Goal: Information Seeking & Learning: Learn about a topic

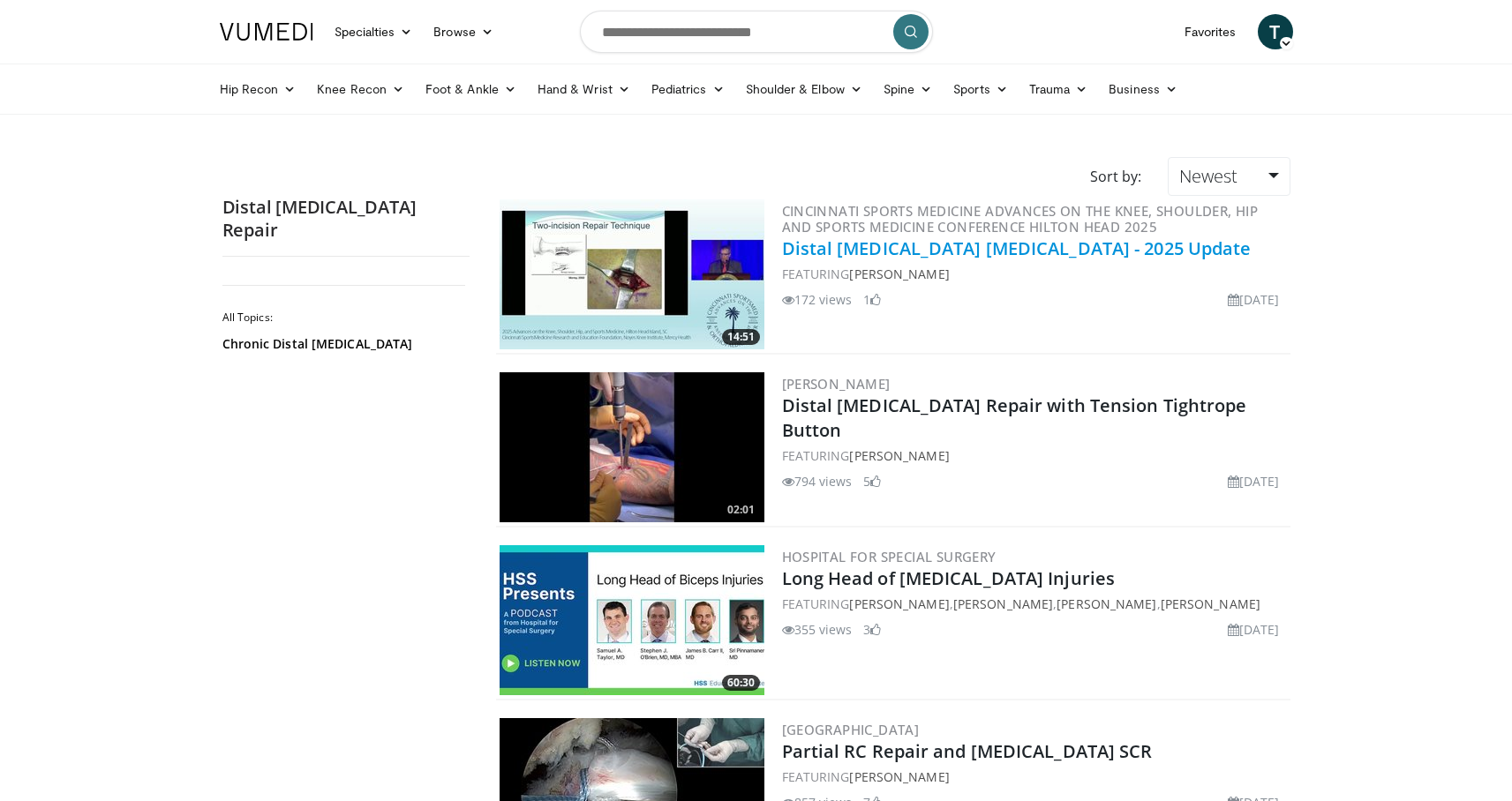
click at [866, 252] on link "Distal Biceps Tendon Injuries - 2025 Update" at bounding box center [1017, 248] width 470 height 24
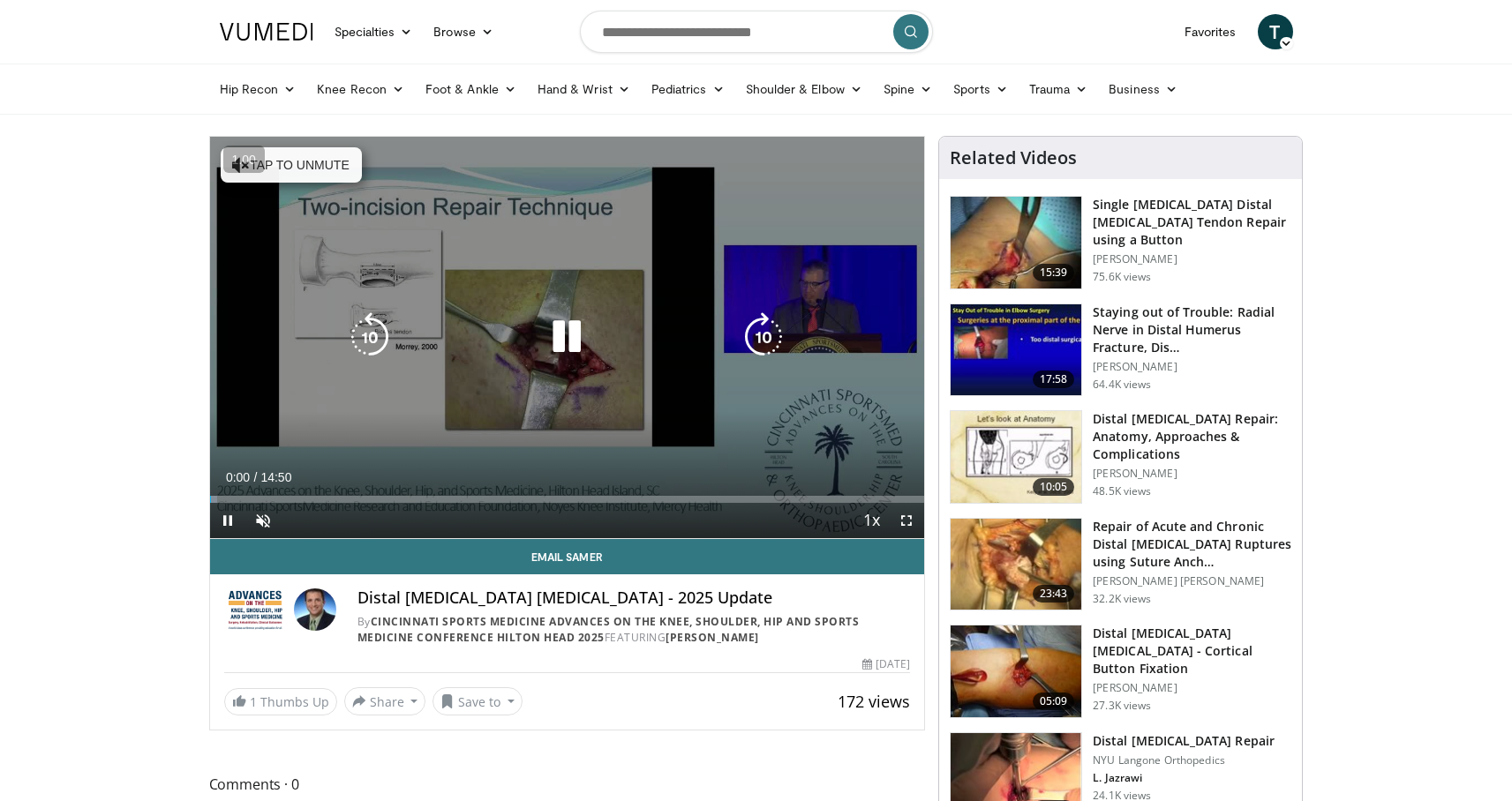
click at [591, 324] on icon "Video Player" at bounding box center [567, 337] width 50 height 50
click at [418, 308] on div "10 seconds Tap to unmute" at bounding box center [567, 338] width 715 height 402
click at [320, 166] on button "Tap to unmute" at bounding box center [291, 165] width 141 height 36
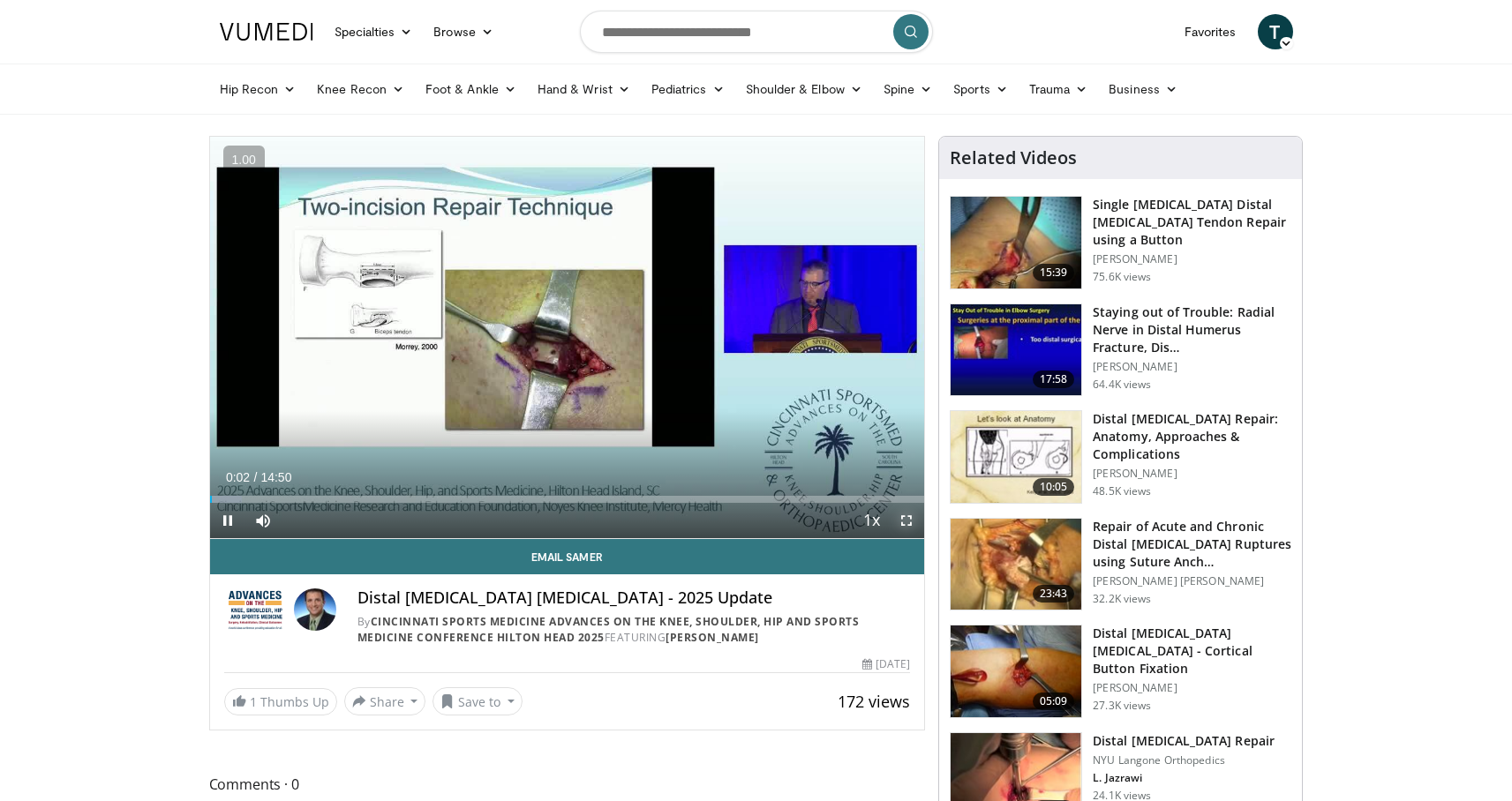
click at [917, 518] on span "Video Player" at bounding box center [906, 521] width 36 height 36
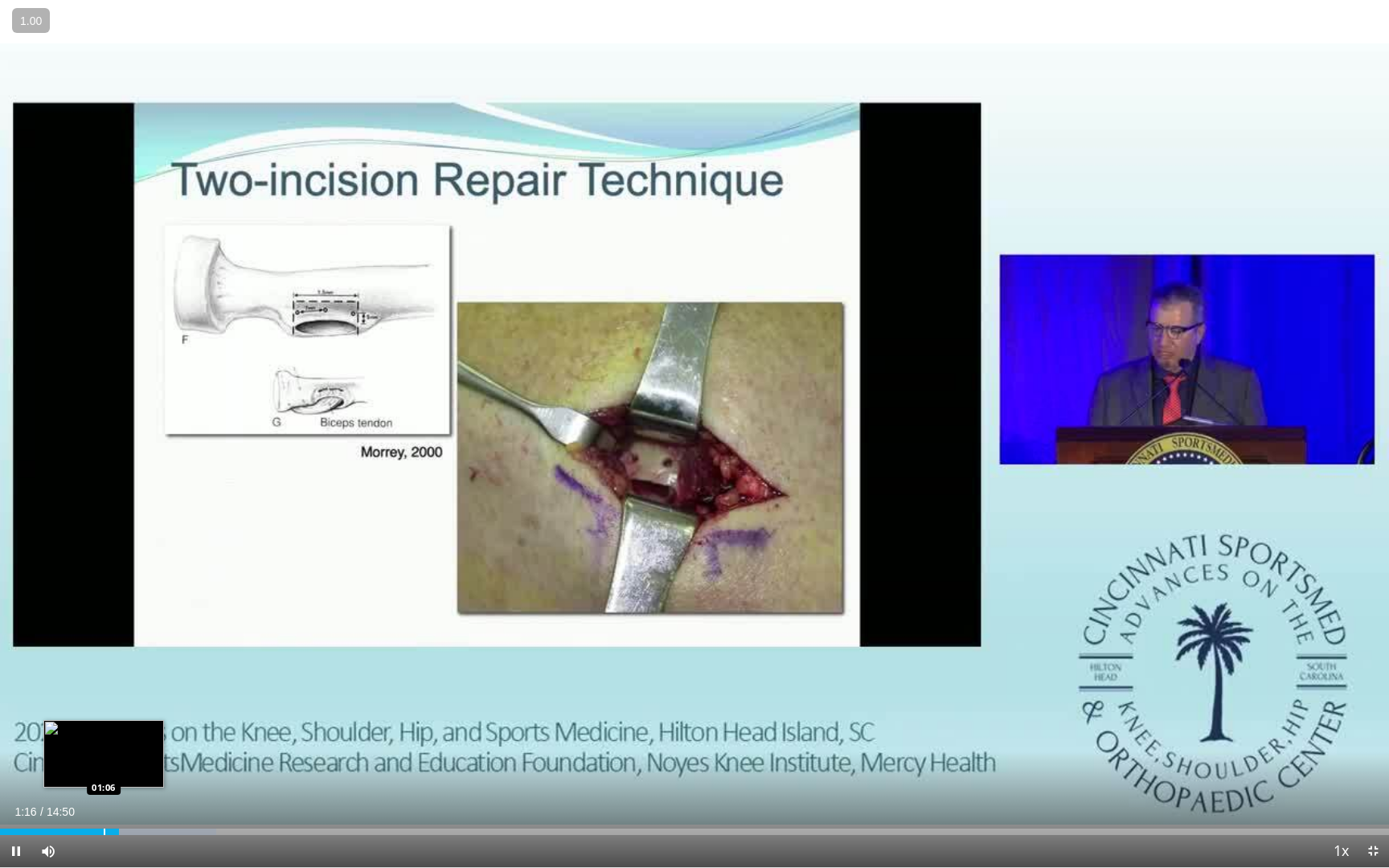
click at [104, 729] on div "Progress Bar" at bounding box center [104, 832] width 2 height 6
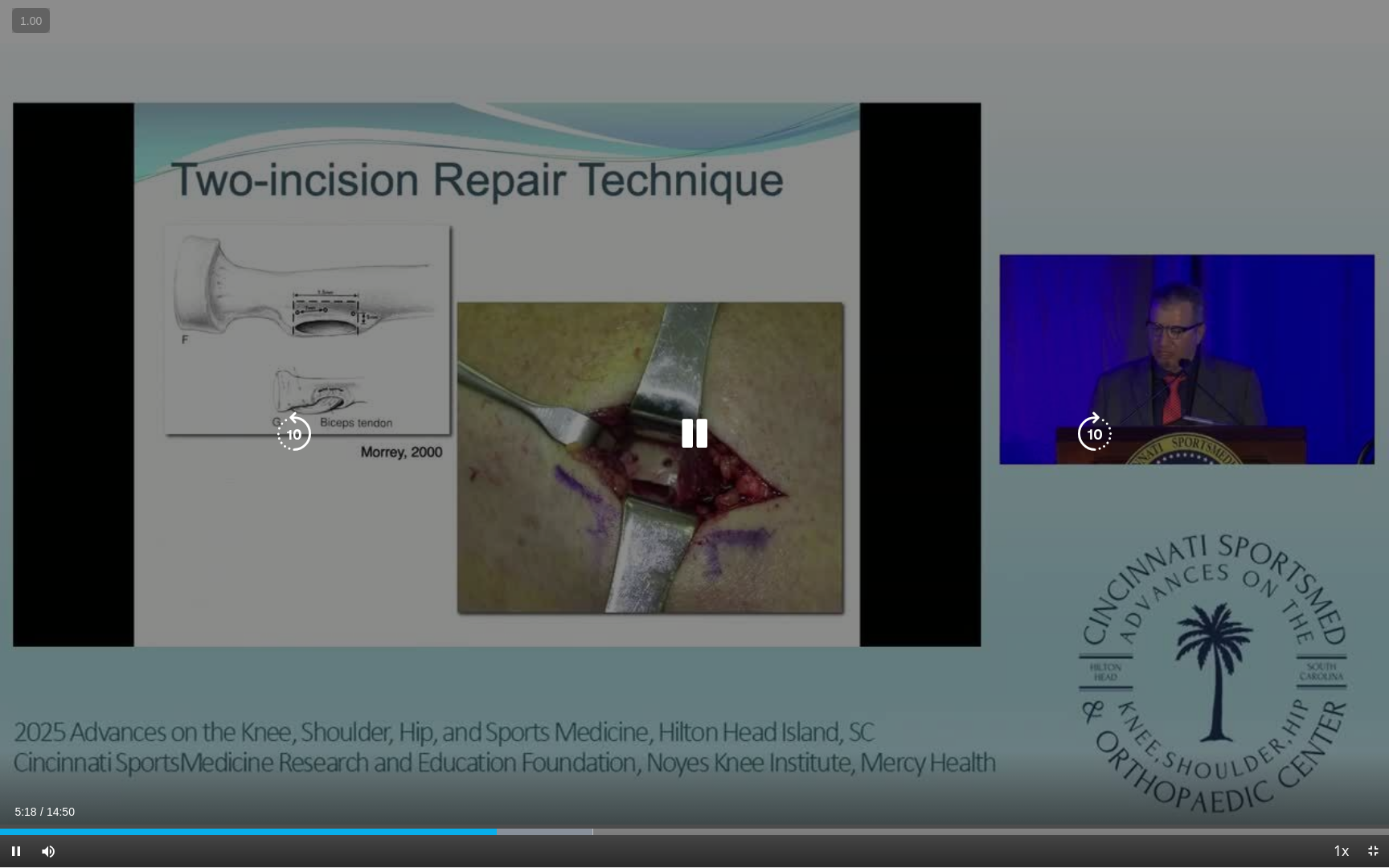
click at [672, 312] on div "10 seconds Tap to unmute" at bounding box center [694, 433] width 1389 height 867
click at [706, 440] on icon "Video Player" at bounding box center [695, 434] width 45 height 45
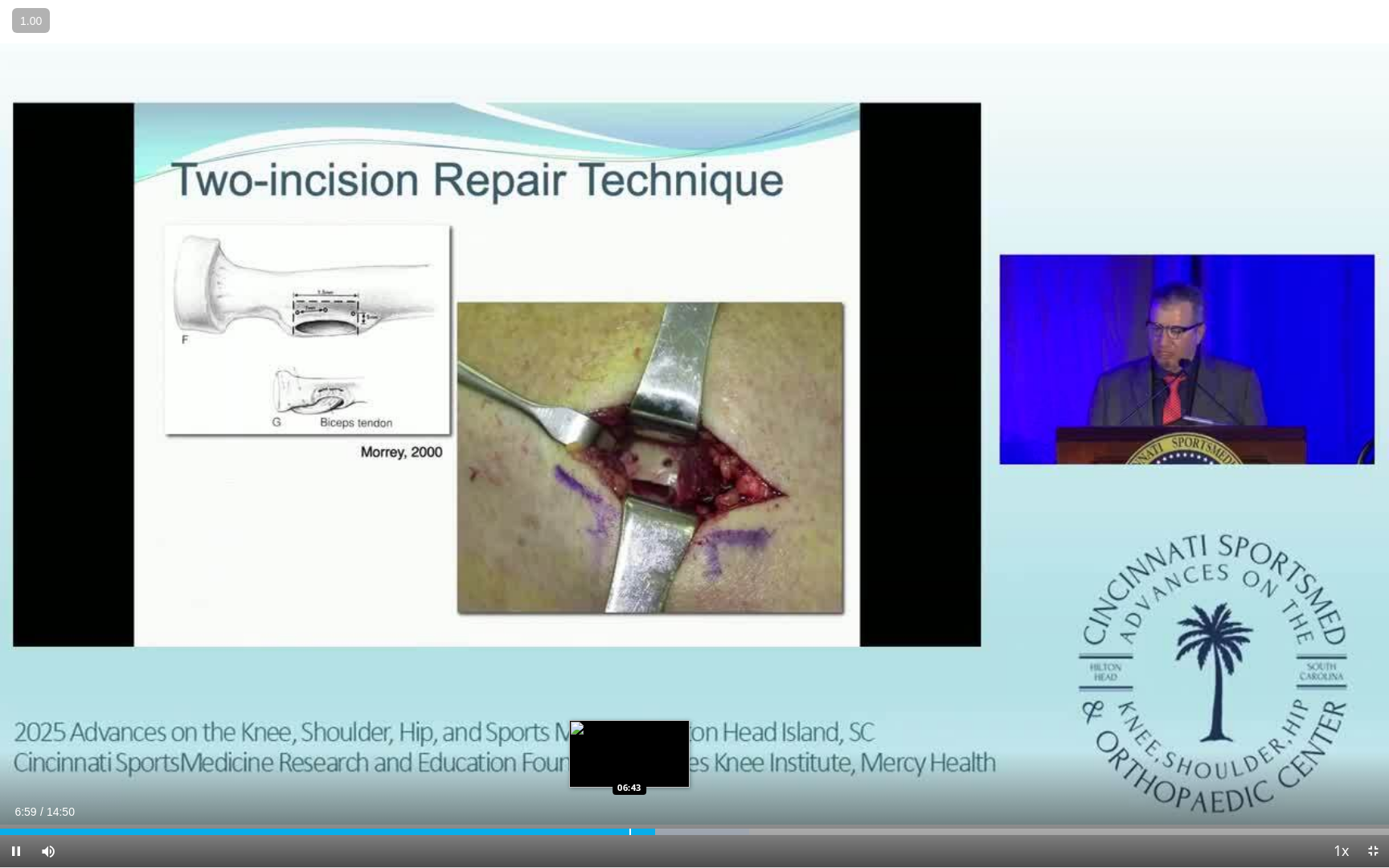
click at [630, 729] on div "Progress Bar" at bounding box center [630, 832] width 2 height 6
click at [632, 729] on div "Loaded : 53.91% 06:59 06:45" at bounding box center [694, 827] width 1389 height 15
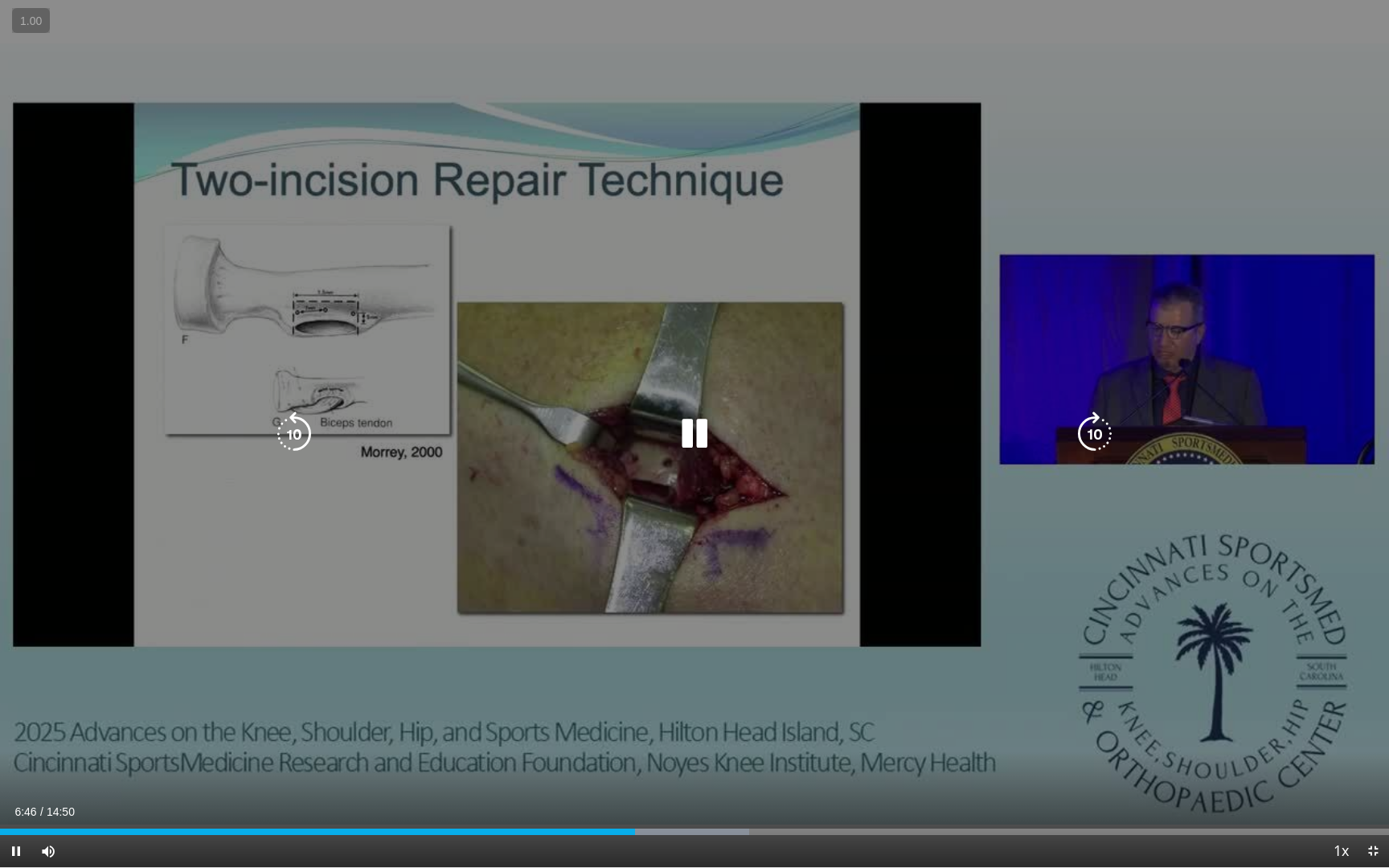
click at [1065, 421] on div "Video Player" at bounding box center [694, 434] width 833 height 32
click at [1079, 428] on icon "Video Player" at bounding box center [1095, 434] width 45 height 45
click at [693, 449] on icon "Video Player" at bounding box center [695, 434] width 45 height 45
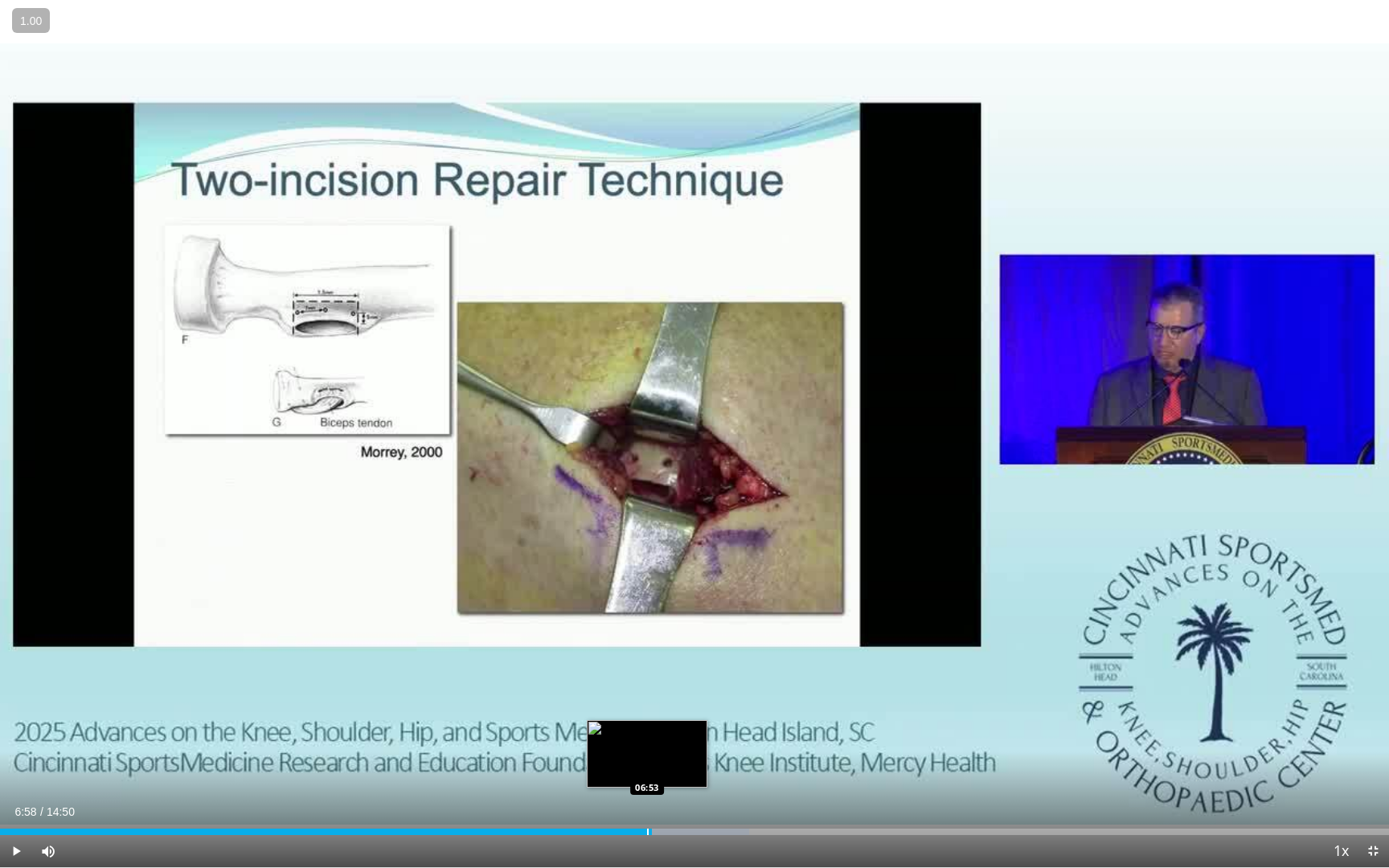
click at [647, 729] on div "Progress Bar" at bounding box center [648, 832] width 2 height 6
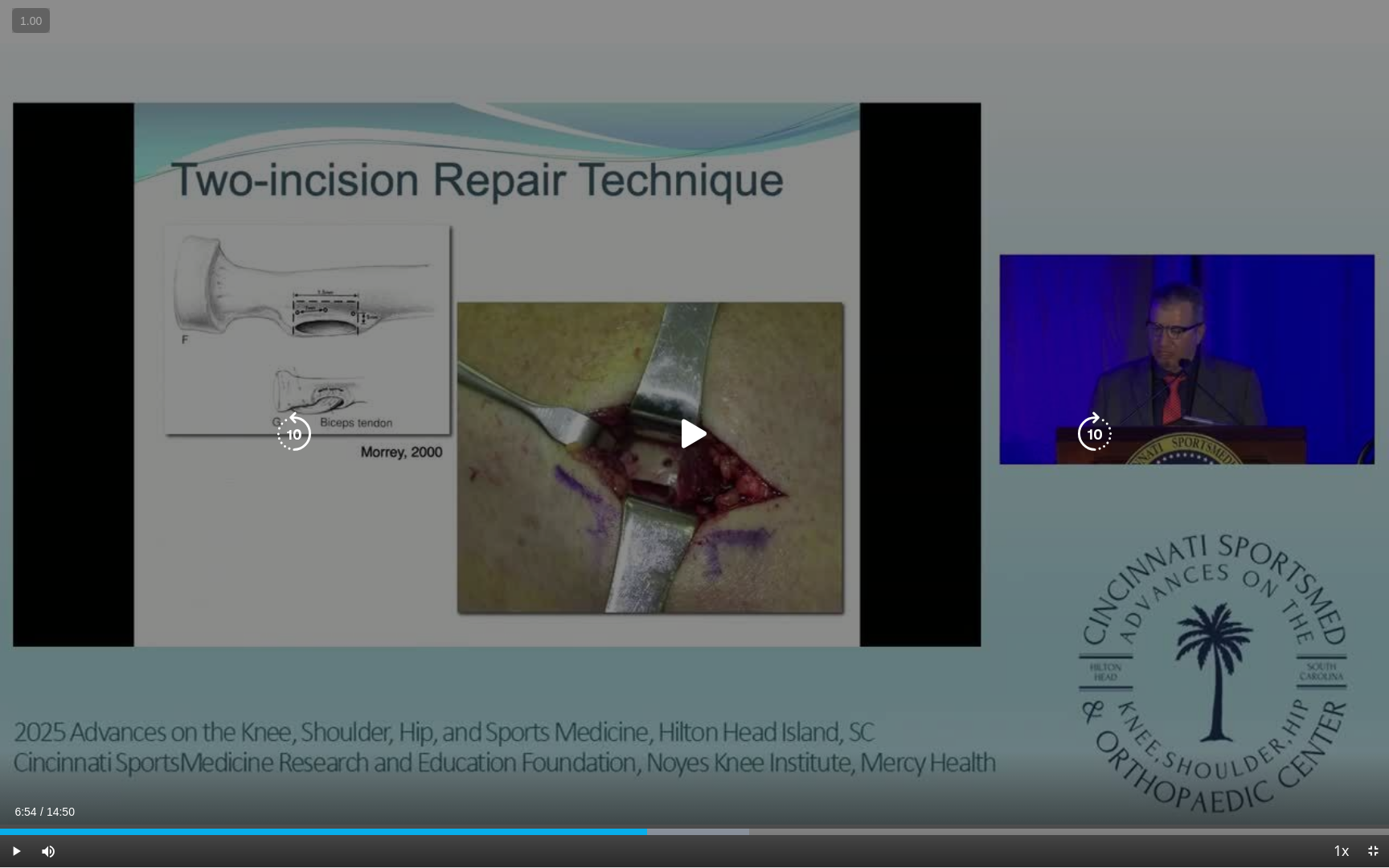
click at [705, 525] on div "10 seconds Tap to unmute" at bounding box center [694, 433] width 1389 height 867
click at [695, 414] on icon "Video Player" at bounding box center [695, 434] width 45 height 45
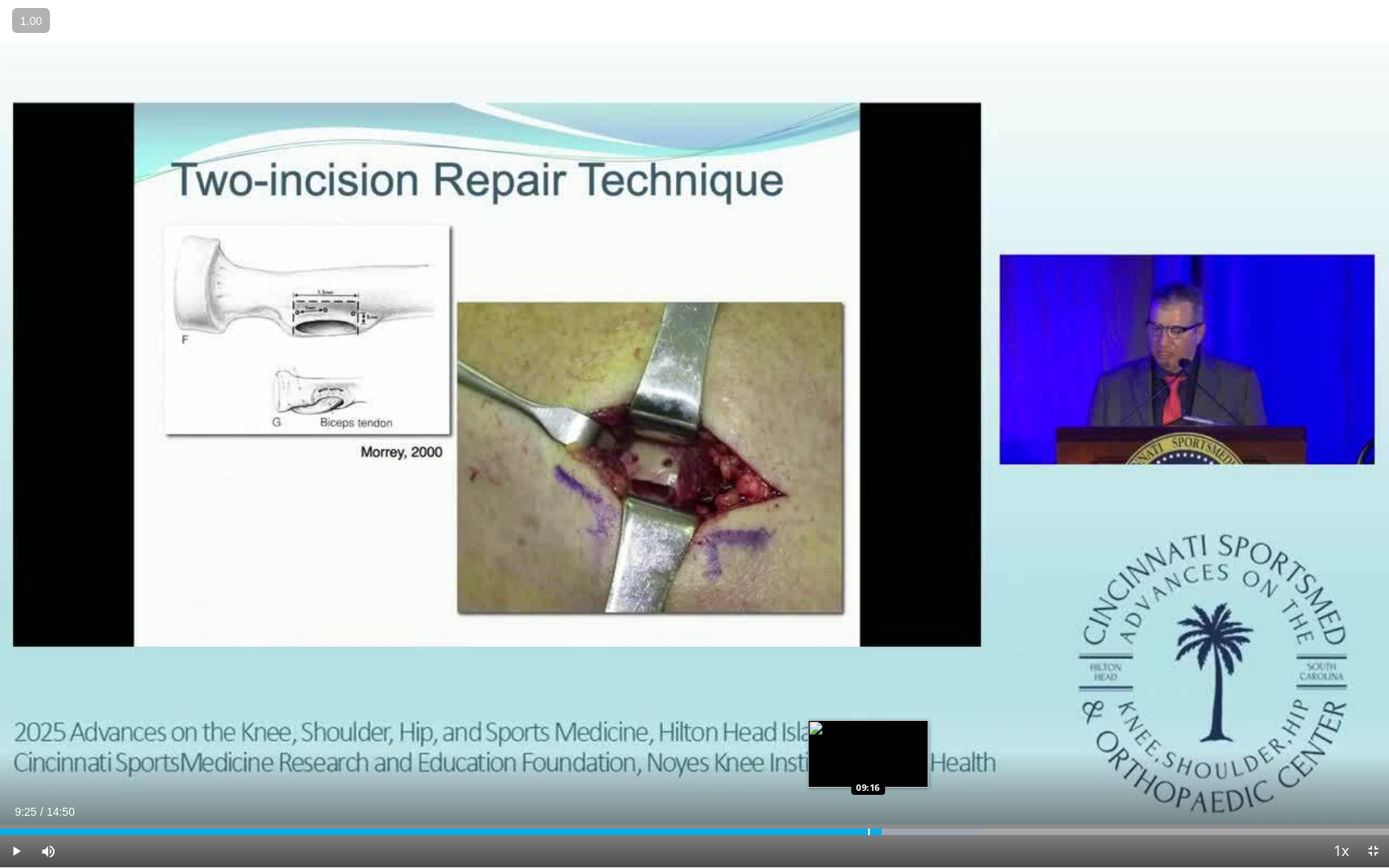
click at [868, 729] on div "Progress Bar" at bounding box center [869, 832] width 2 height 6
click at [841, 729] on div "Progress Bar" at bounding box center [841, 832] width 2 height 6
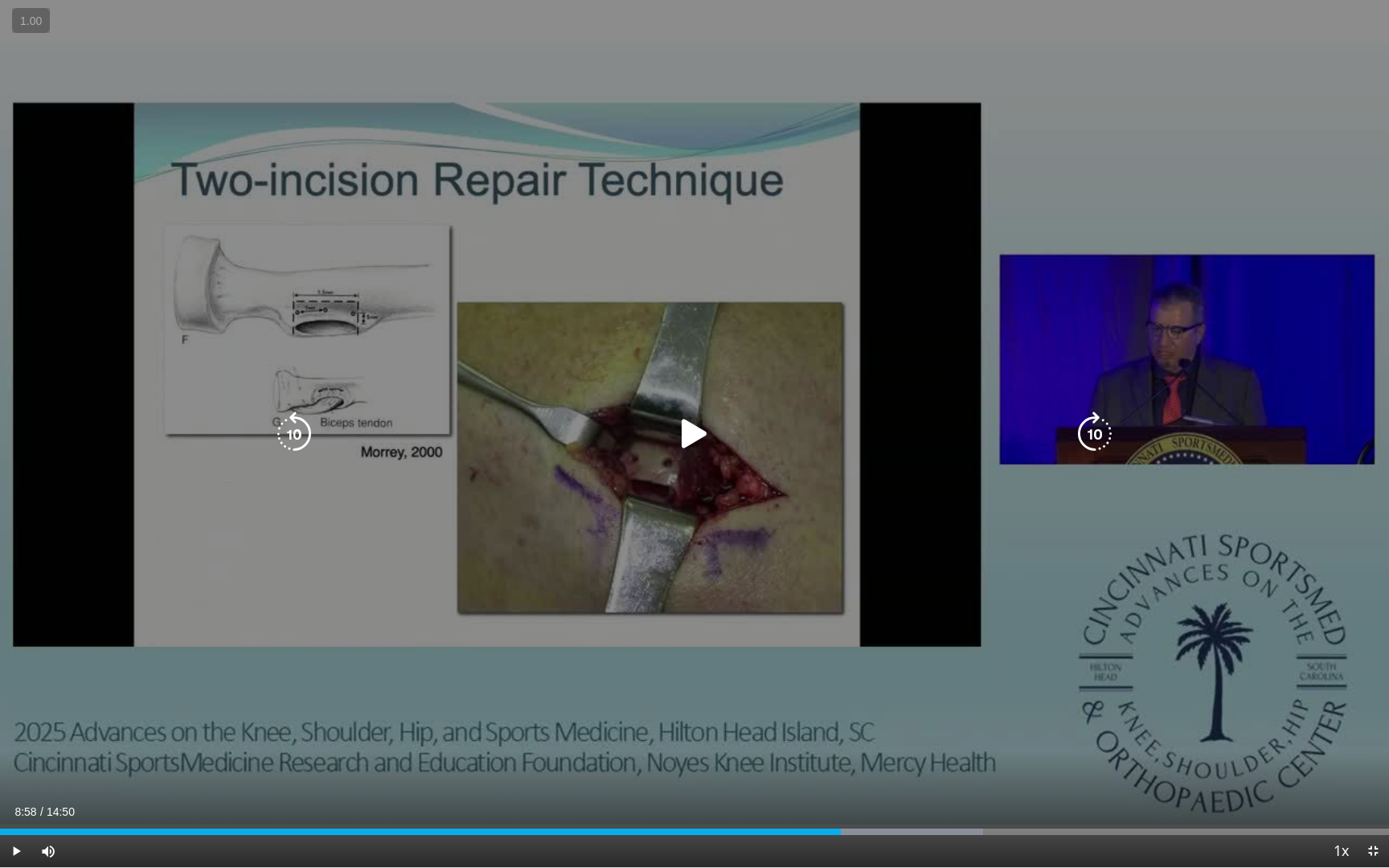
click at [716, 438] on icon "Video Player" at bounding box center [695, 434] width 45 height 45
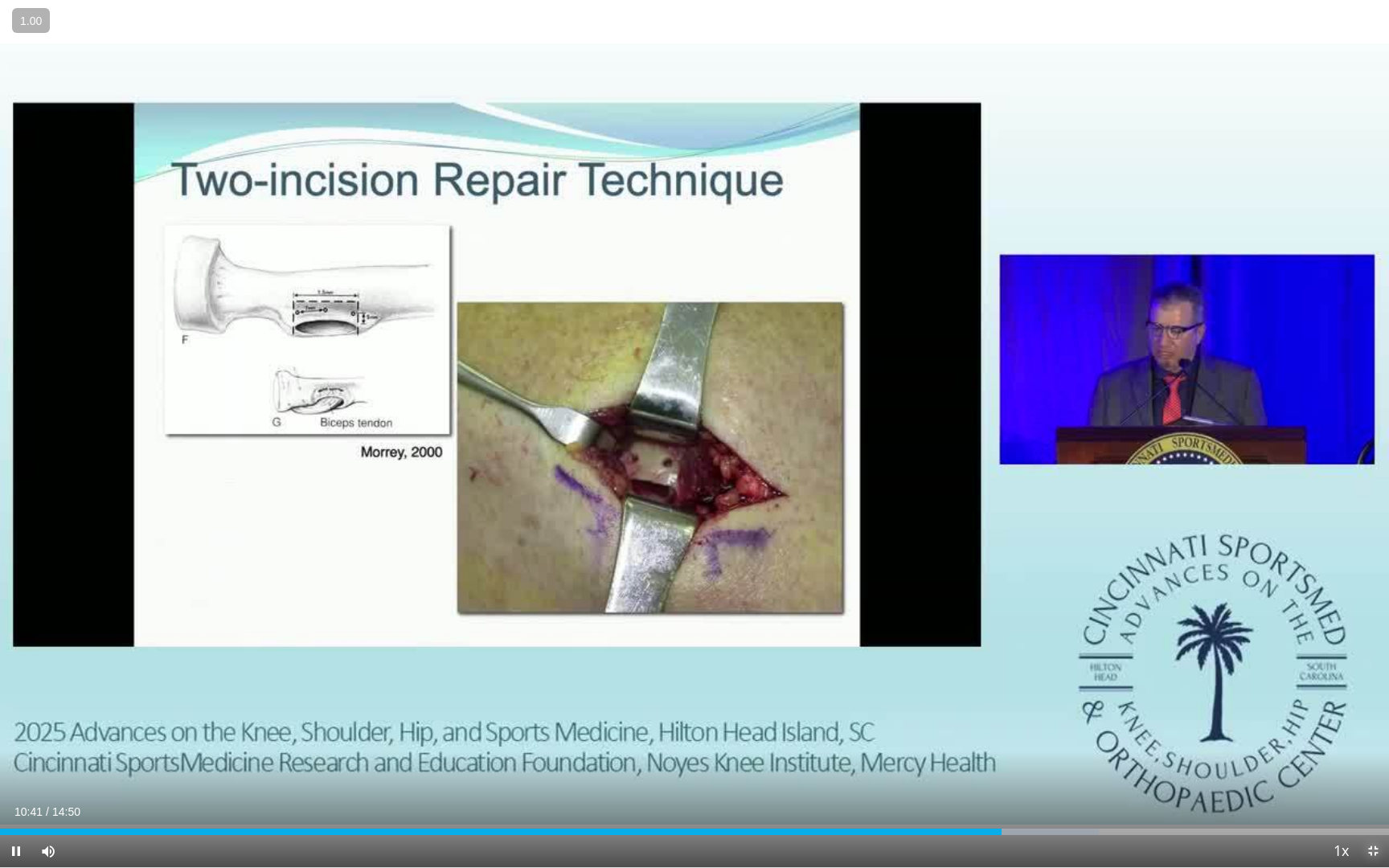
click at [1386, 729] on span "Video Player" at bounding box center [1373, 851] width 32 height 32
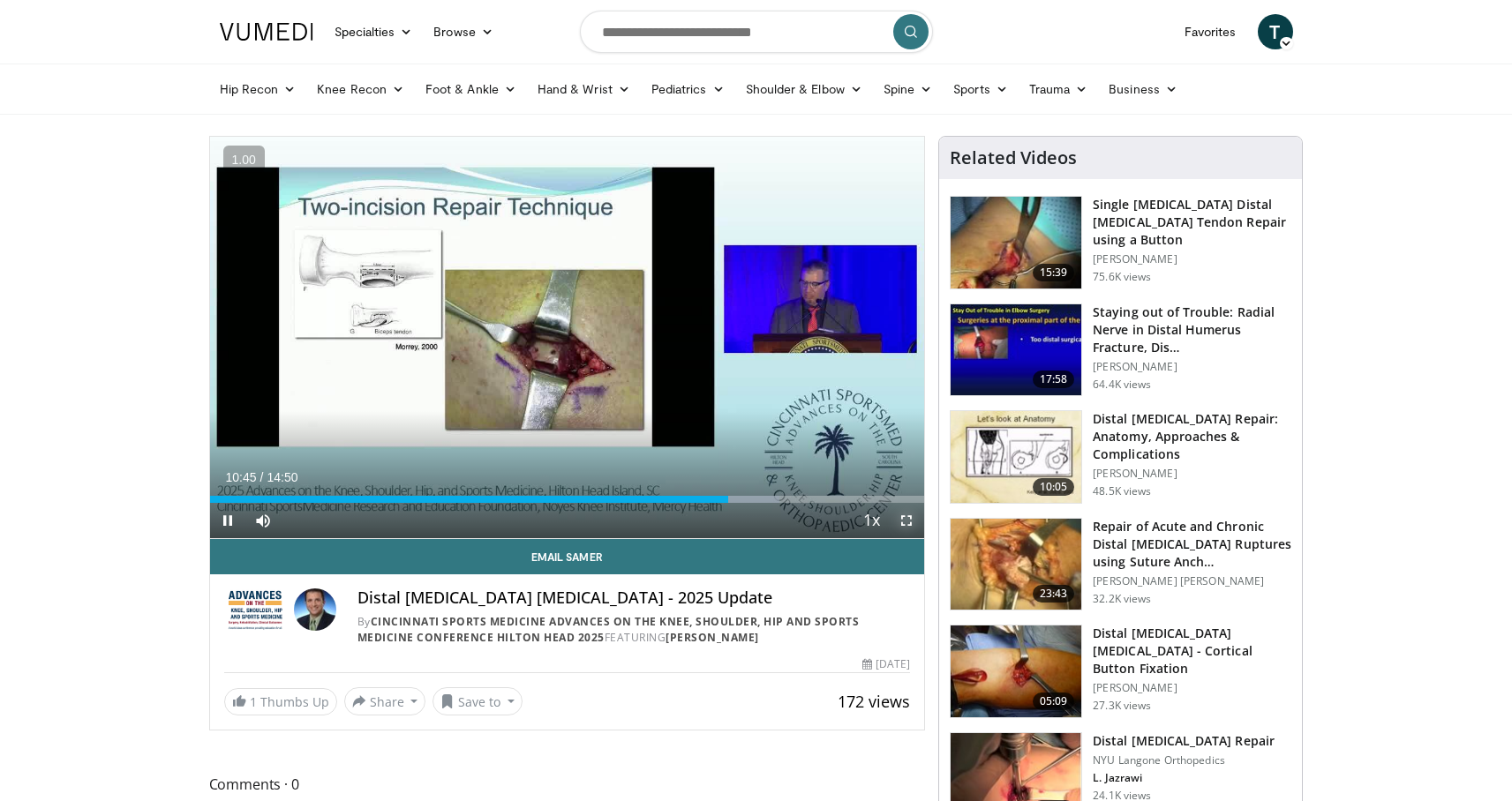
click at [902, 519] on span "Video Player" at bounding box center [906, 521] width 36 height 36
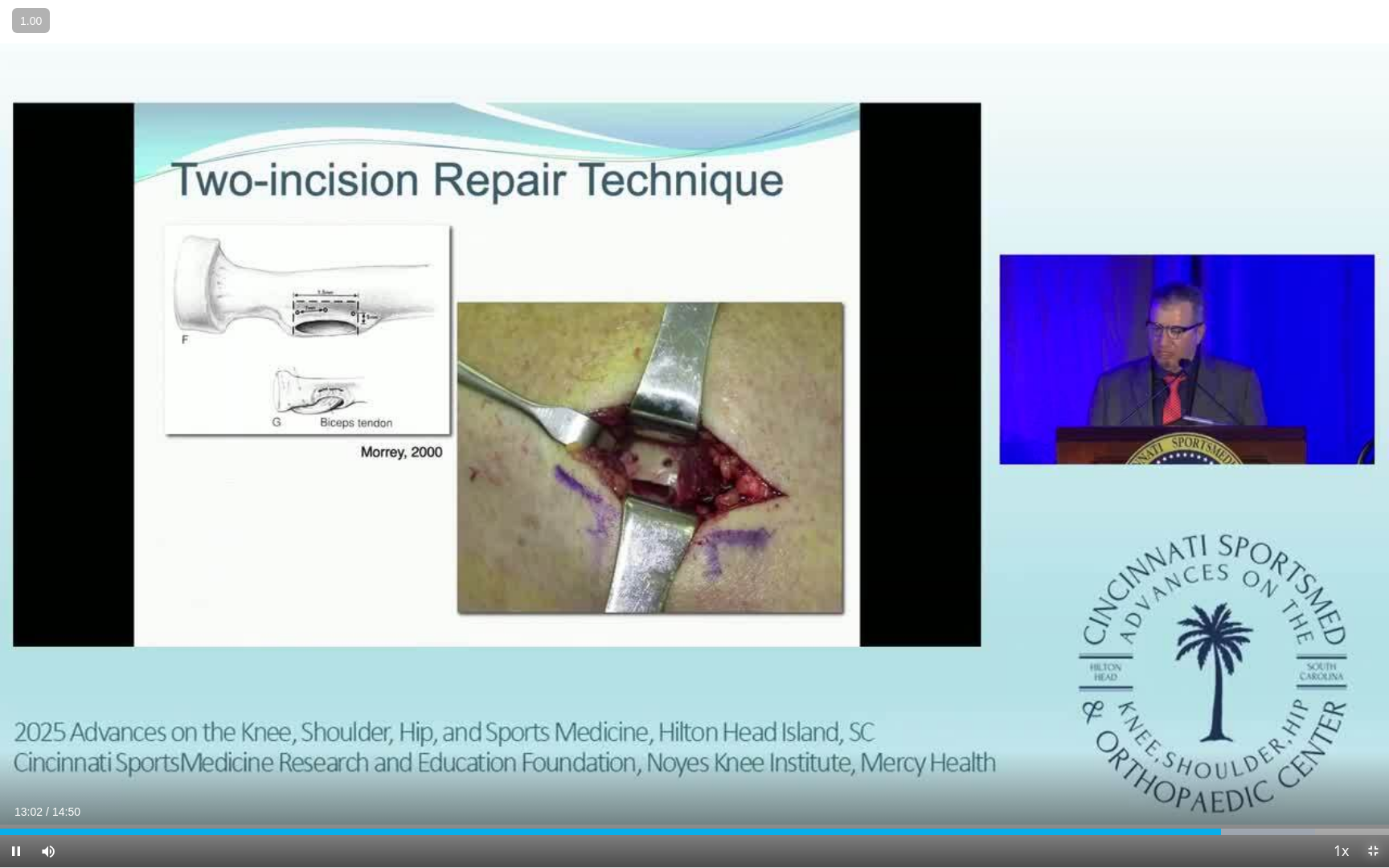
click at [1374, 729] on span "Video Player" at bounding box center [1373, 851] width 32 height 32
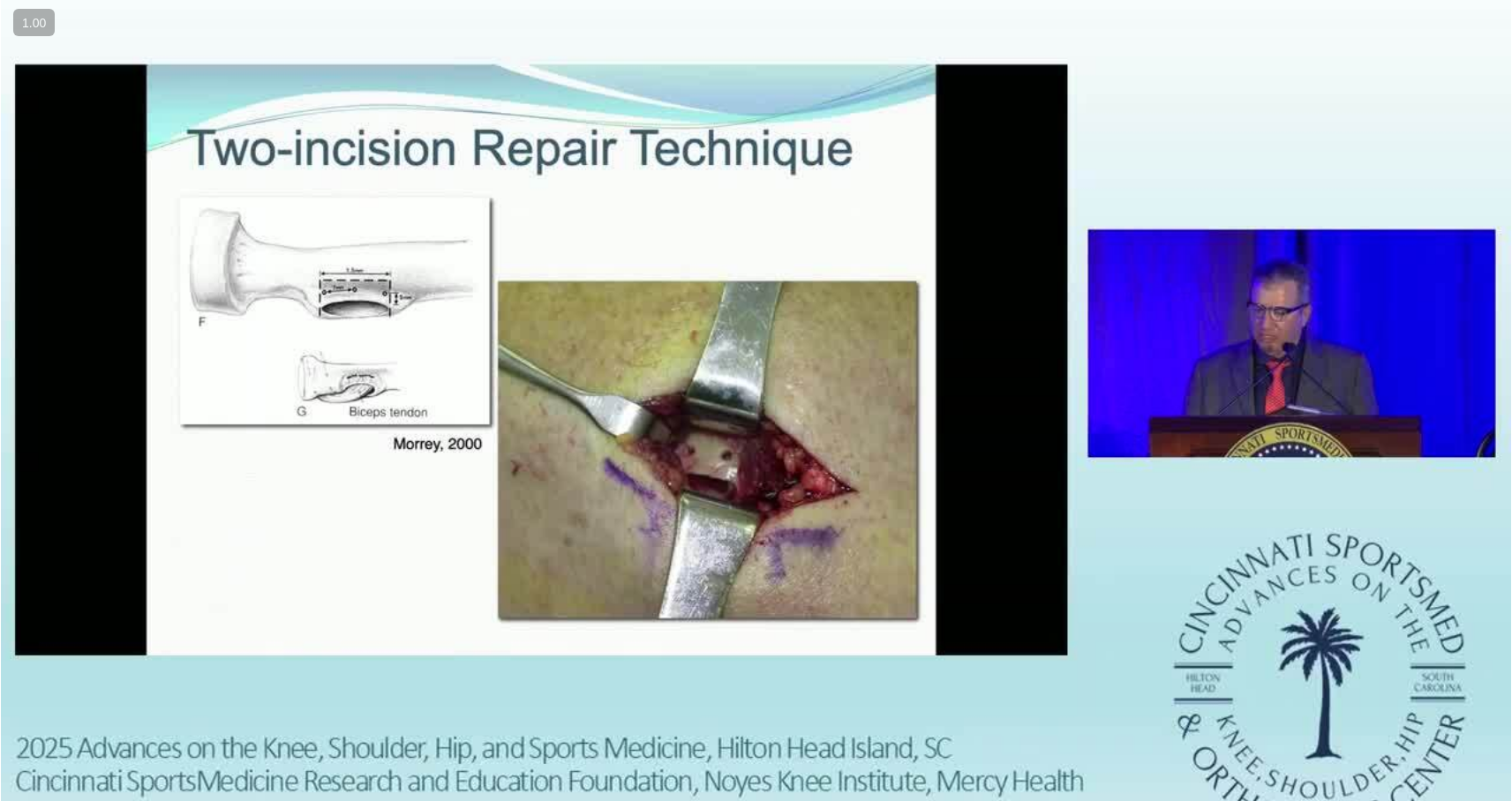
scroll to position [49, 0]
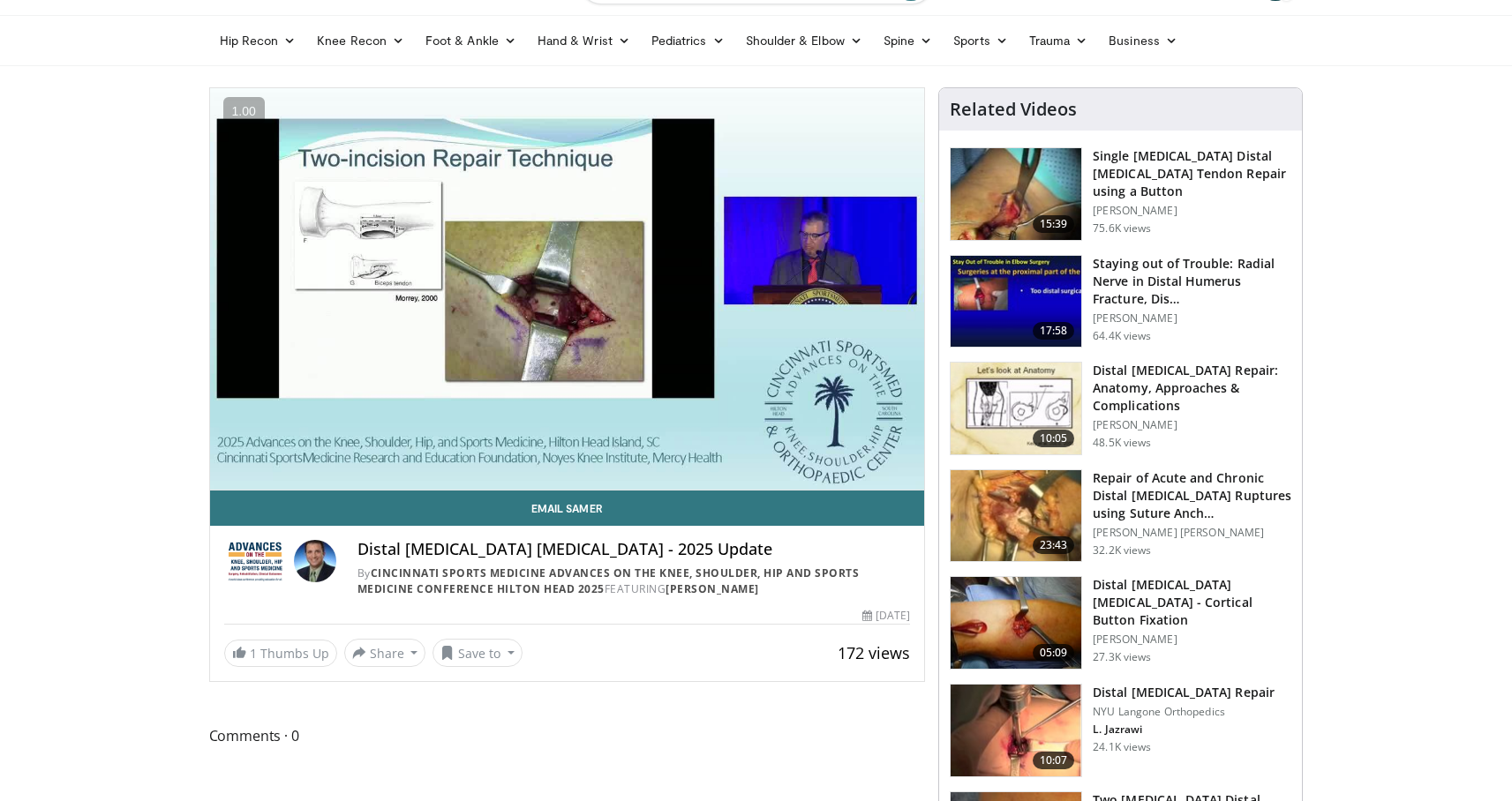
click at [1144, 587] on h3 "Distal [MEDICAL_DATA] [MEDICAL_DATA] - Cortical Button Fixation" at bounding box center [1192, 603] width 198 height 53
